Goal: Communication & Community: Answer question/provide support

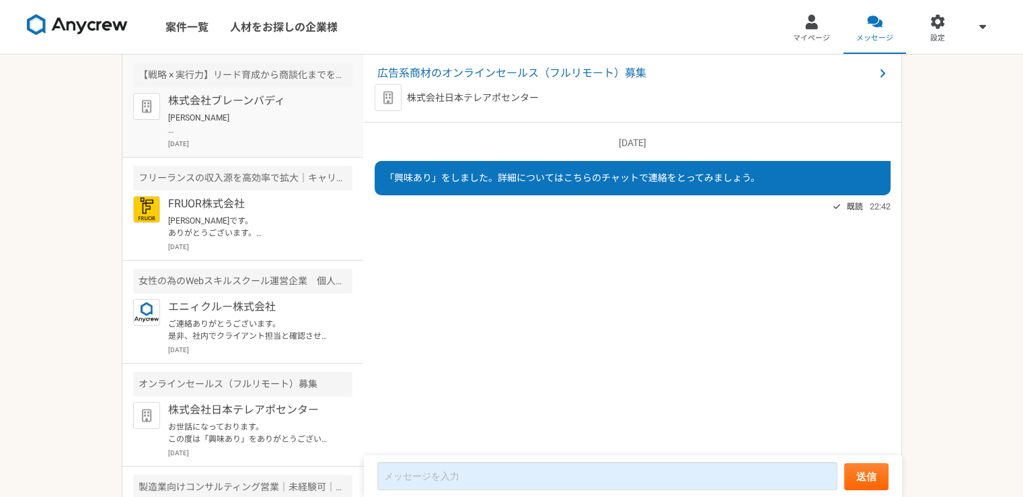
click at [221, 133] on p "[PERSON_NAME] お世話になっております。 株式会社ブレーンバディの[PERSON_NAME]です。 [DATE]、面談を実施させていただきますので…" at bounding box center [251, 124] width 166 height 24
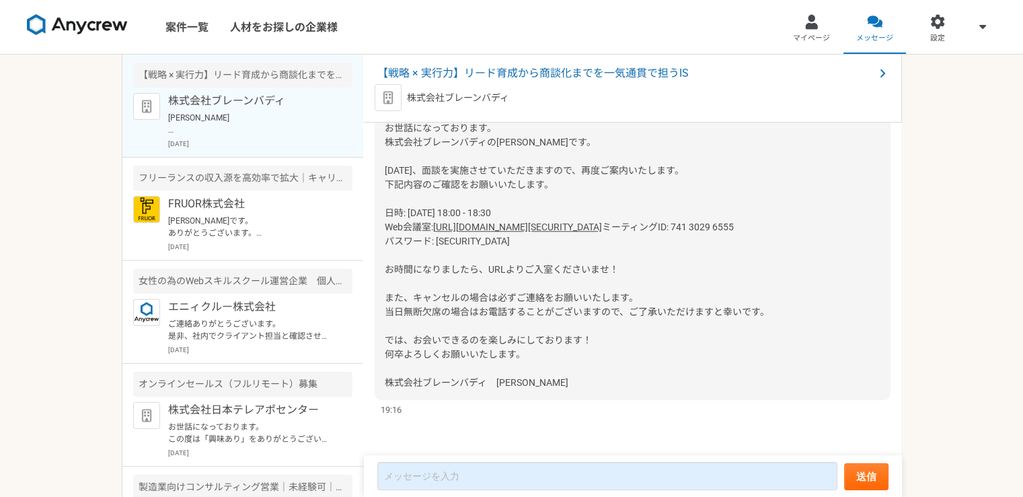
scroll to position [1142, 0]
click at [258, 219] on p "[PERSON_NAME]です。 ありがとうございます。 面談予約させていただきました。 よろしくお願いします。" at bounding box center [251, 227] width 166 height 24
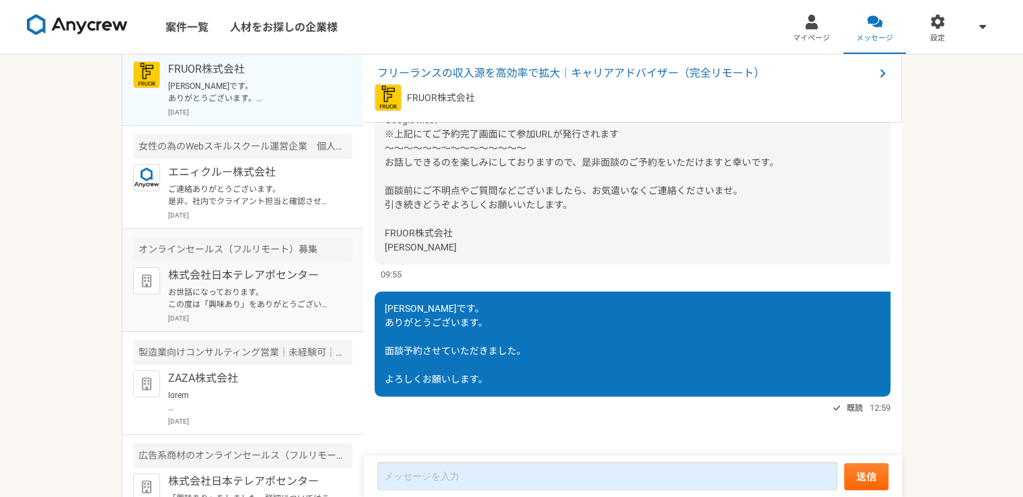
scroll to position [202, 0]
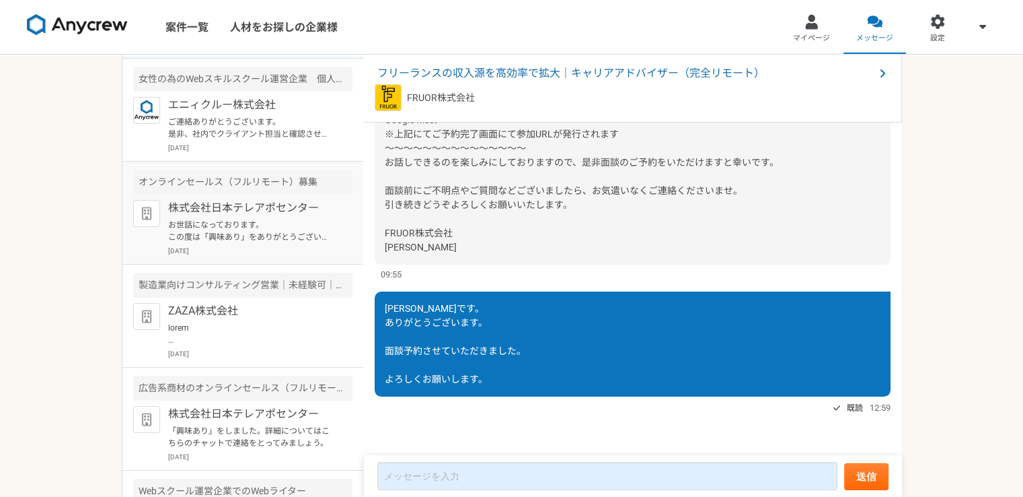
click at [235, 239] on p "お世話になっております。 この度は「興味あり」をありがとうございます。 プロフィール拝見してとても魅力的なご経歴で、 ぜひ一度、弊社面談をお願いできないでしょ…" at bounding box center [251, 231] width 166 height 24
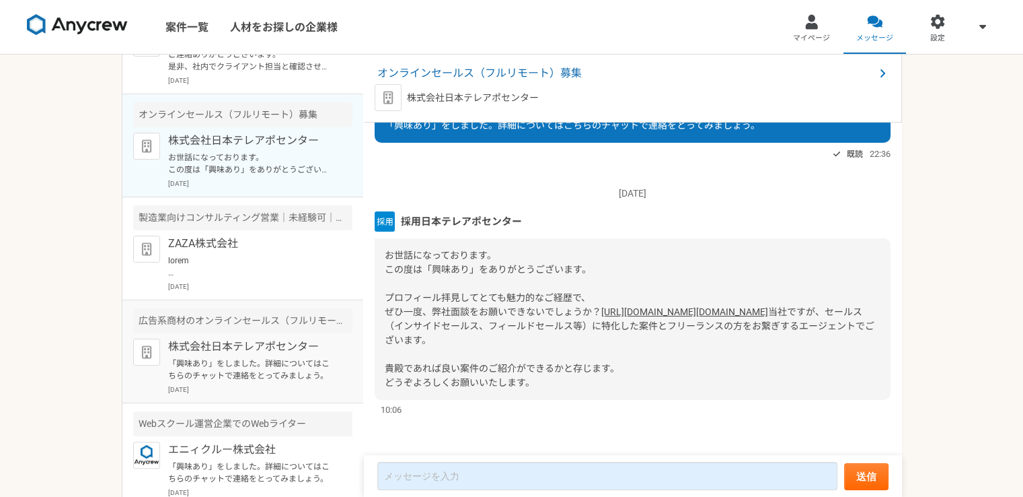
scroll to position [278, 0]
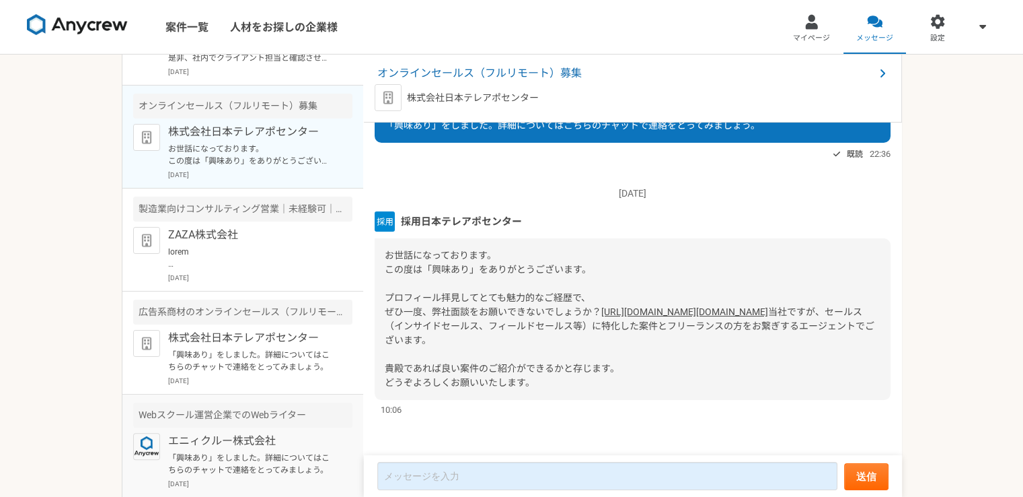
click at [219, 451] on p "「興味あり」をしました。詳細についてはこちらのチャットで連絡をとってみましょう。" at bounding box center [251, 463] width 166 height 24
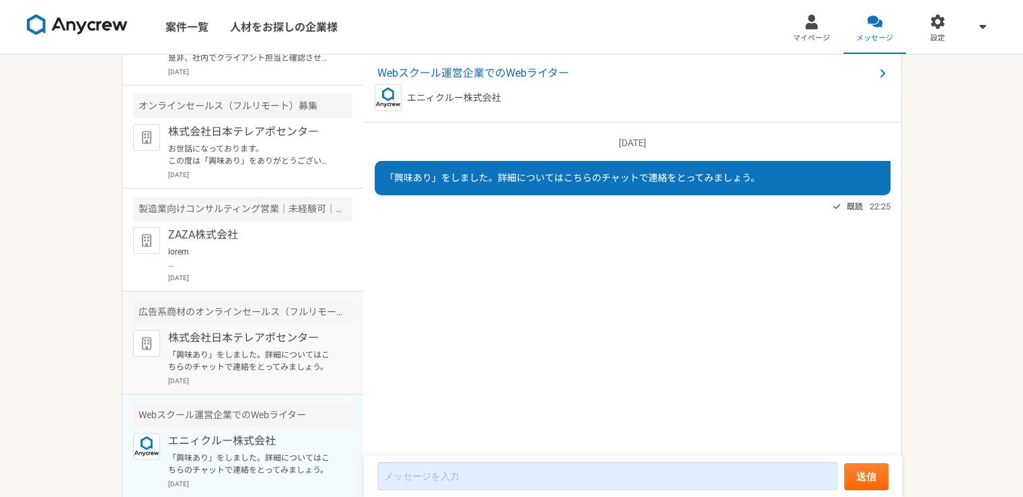
scroll to position [76, 0]
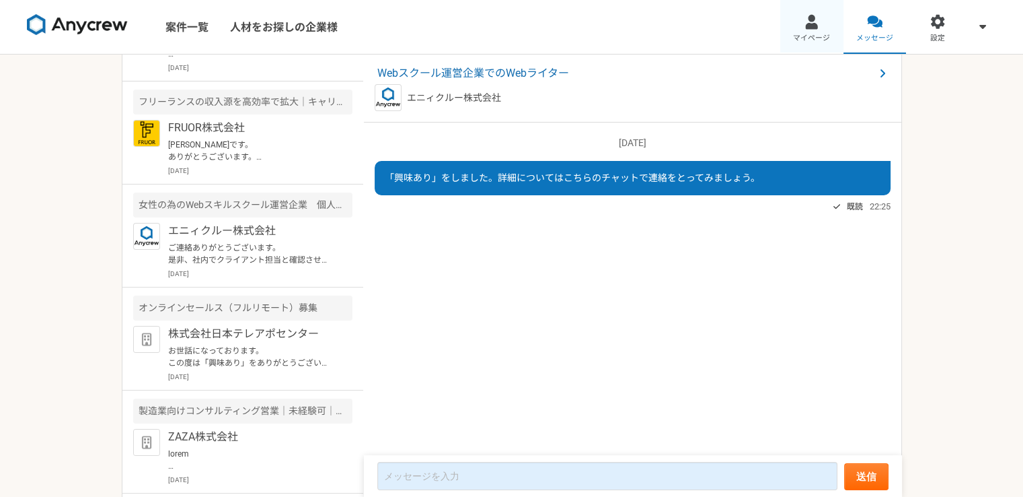
click at [818, 34] on span "マイページ" at bounding box center [811, 38] width 37 height 11
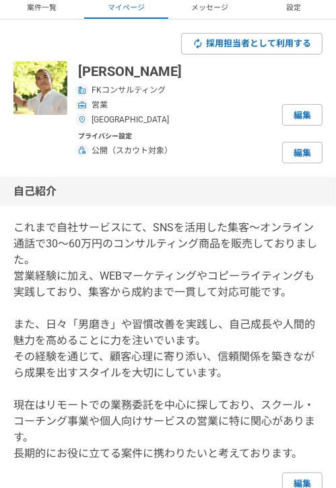
scroll to position [135, 0]
